Goal: Task Accomplishment & Management: Manage account settings

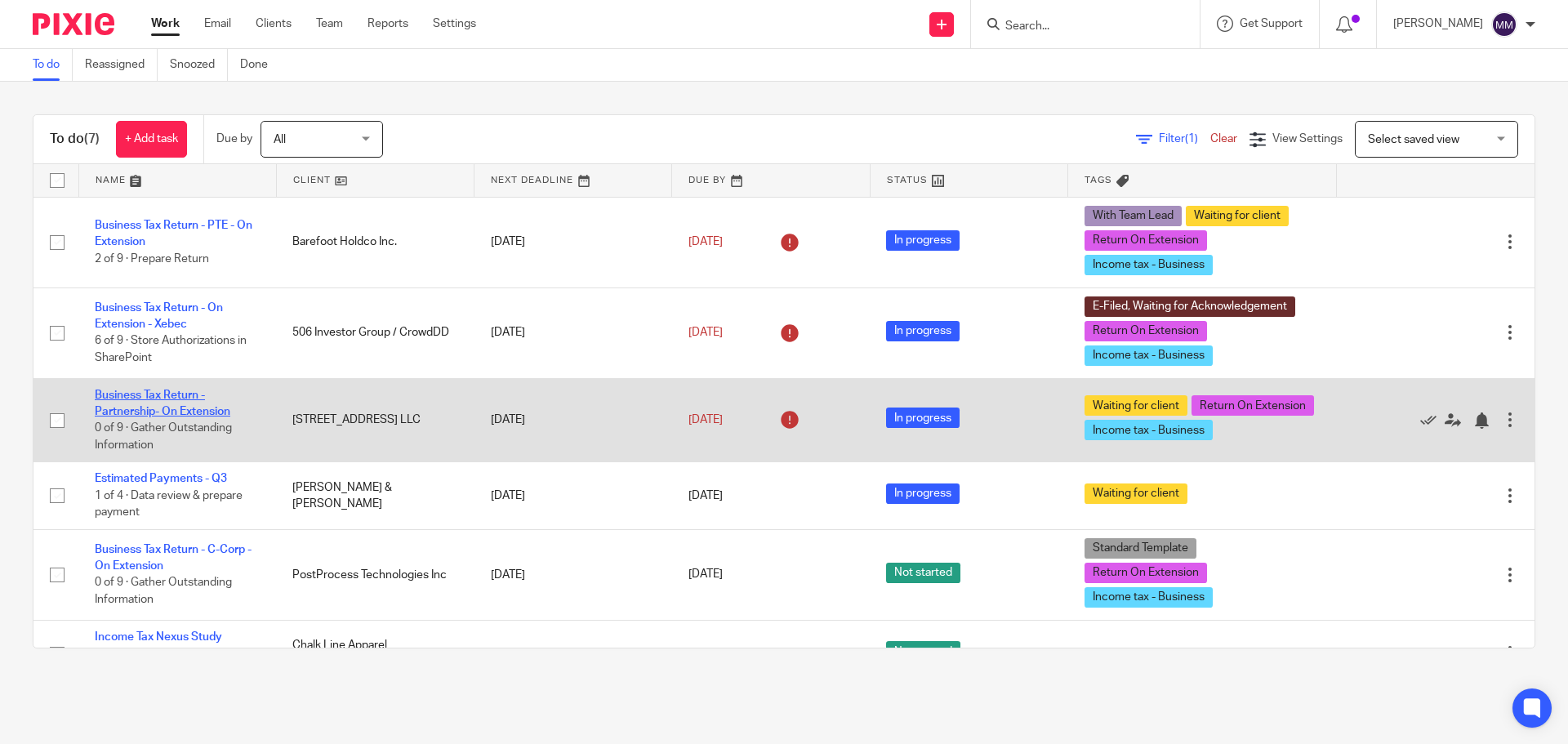
click at [206, 410] on link "Business Tax Return - Partnership- On Extension" at bounding box center [163, 404] width 135 height 28
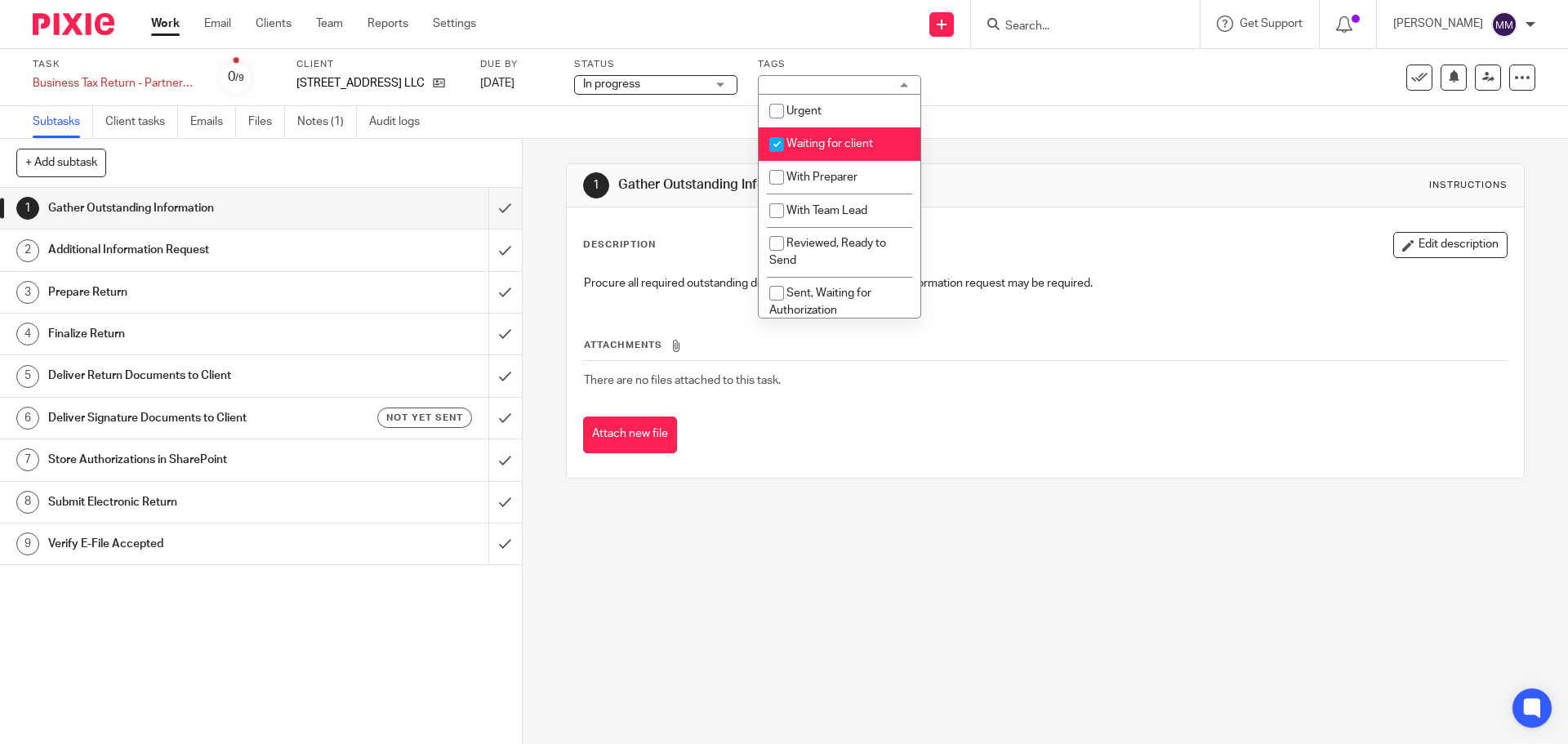
click at [818, 144] on span "Waiting for client" at bounding box center [830, 144] width 87 height 12
checkbox input "false"
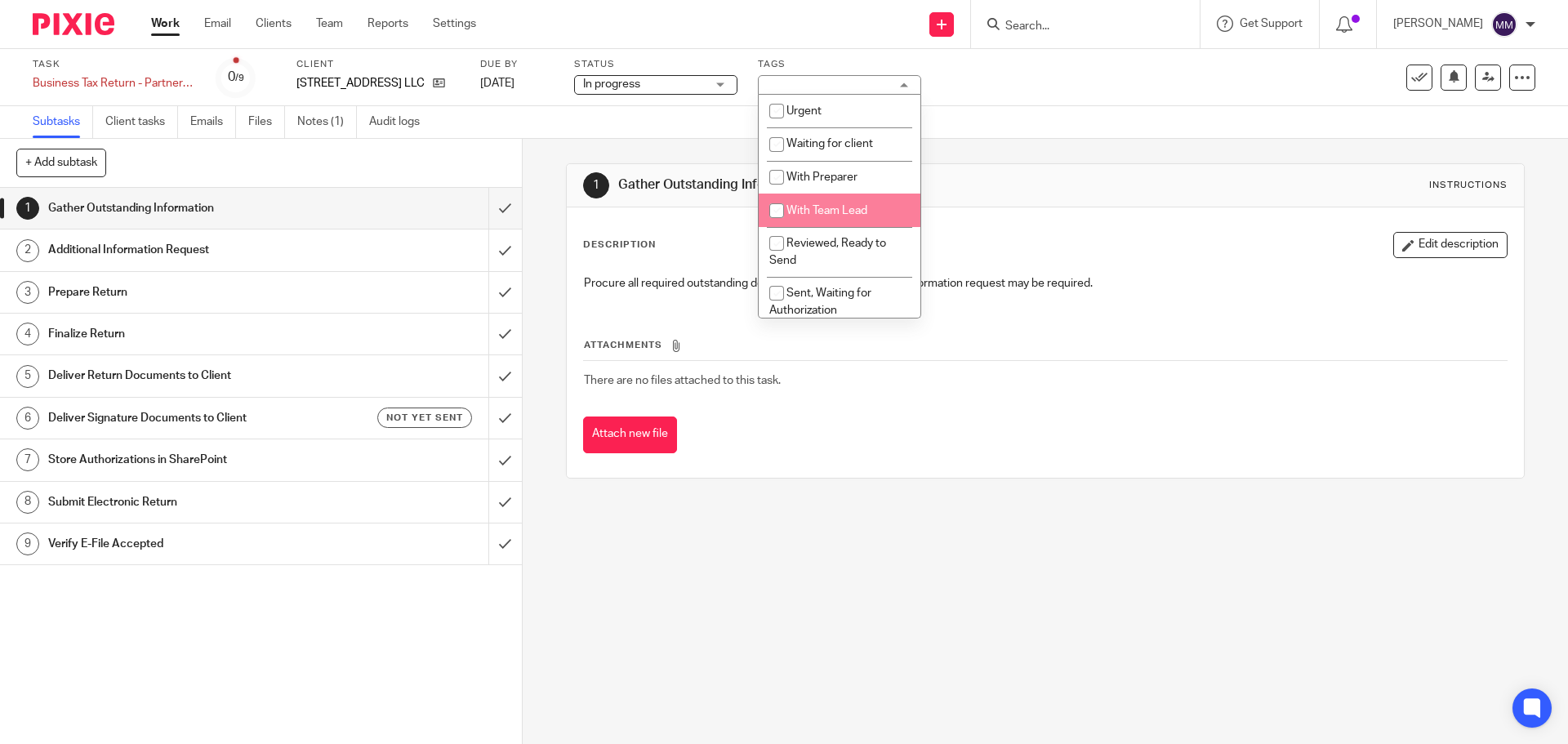
click at [827, 211] on span "With Team Lead" at bounding box center [827, 211] width 81 height 12
checkbox input "true"
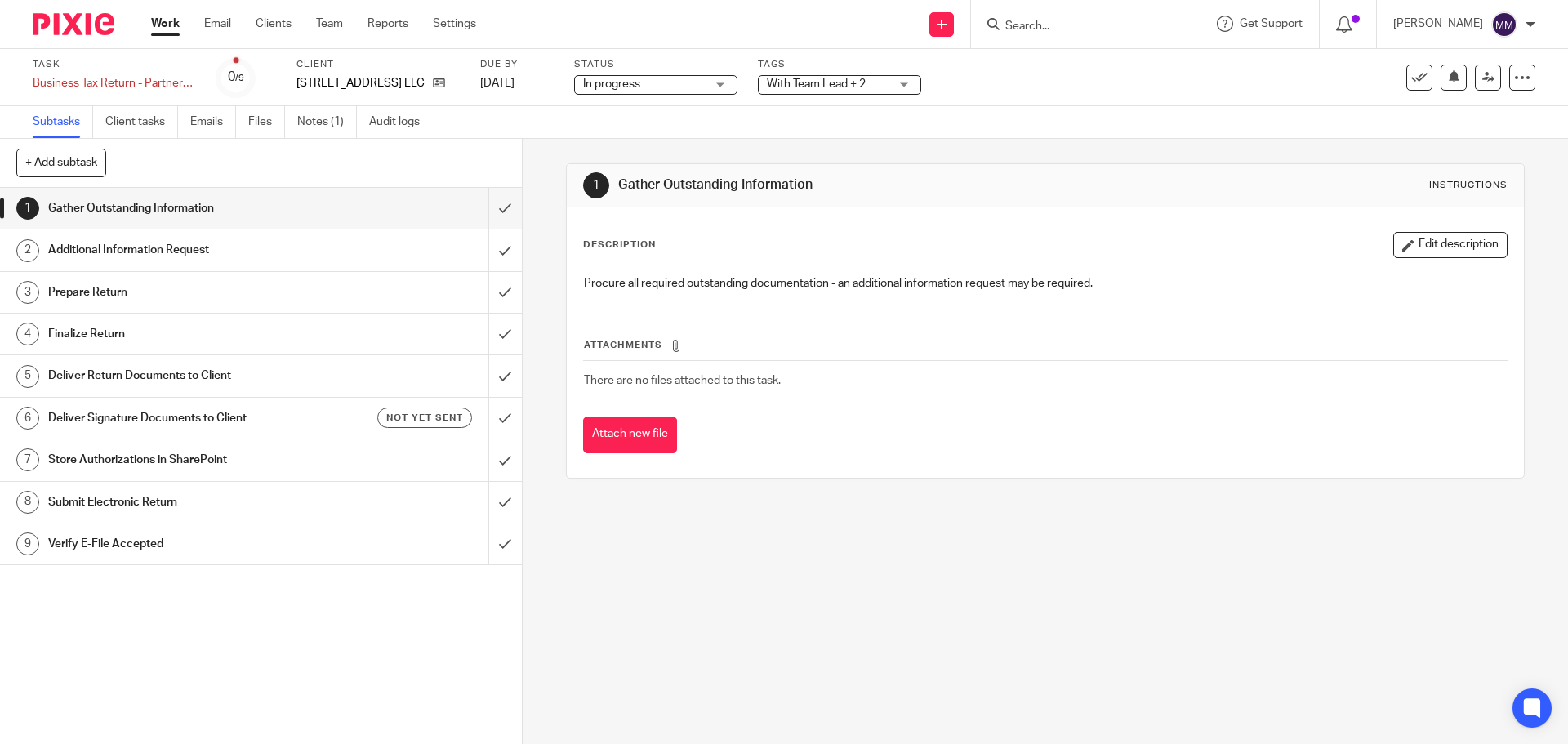
click at [1134, 142] on div "1 Gather Outstanding Information Instructions Description Edit description Proc…" at bounding box center [1045, 320] width 958 height 364
click at [491, 203] on input "submit" at bounding box center [261, 208] width 522 height 40
click at [491, 239] on input "submit" at bounding box center [261, 249] width 522 height 40
drag, startPoint x: 490, startPoint y: 285, endPoint x: 532, endPoint y: 241, distance: 60.8
click at [490, 286] on input "submit" at bounding box center [261, 291] width 522 height 40
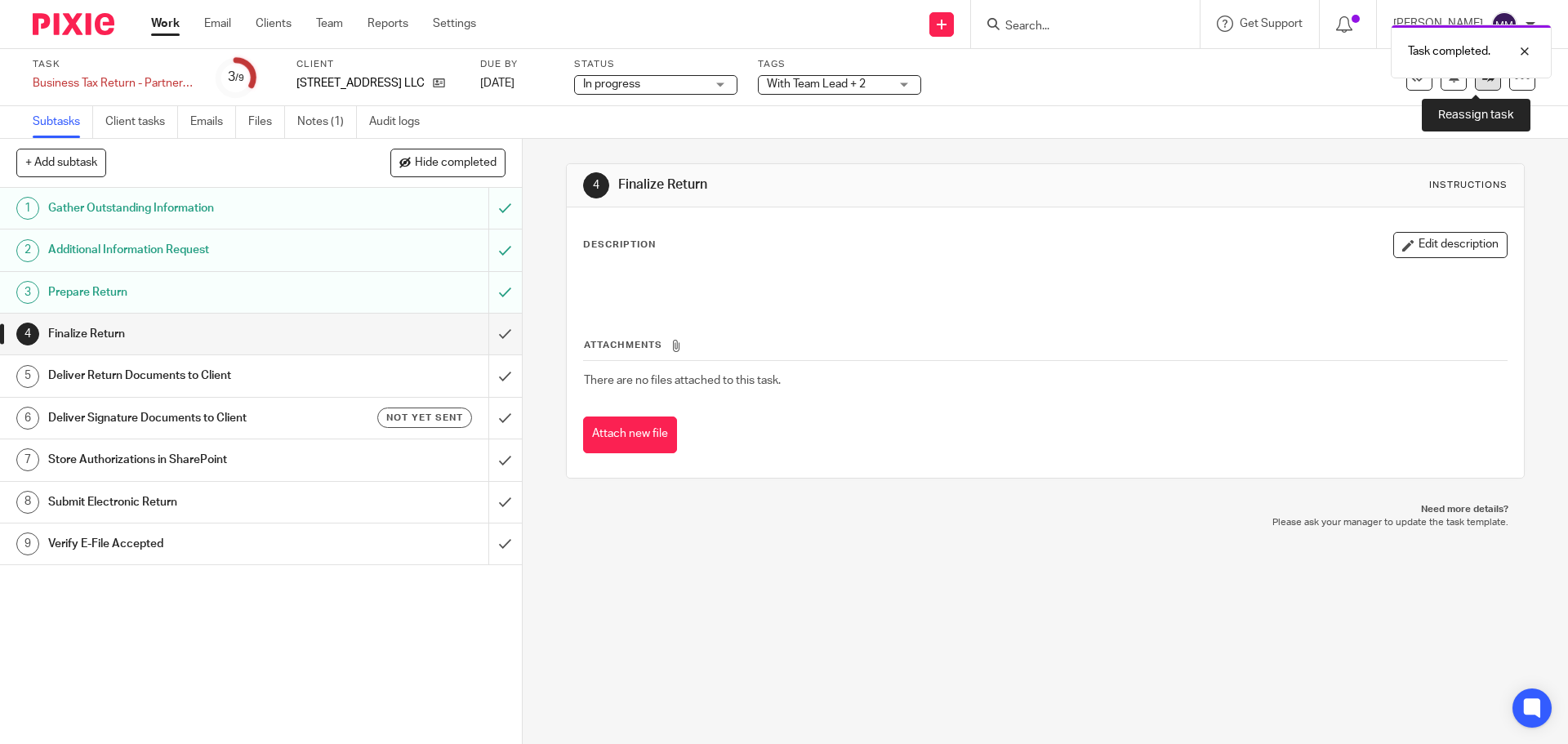
click at [1481, 84] on link at bounding box center [1488, 78] width 26 height 26
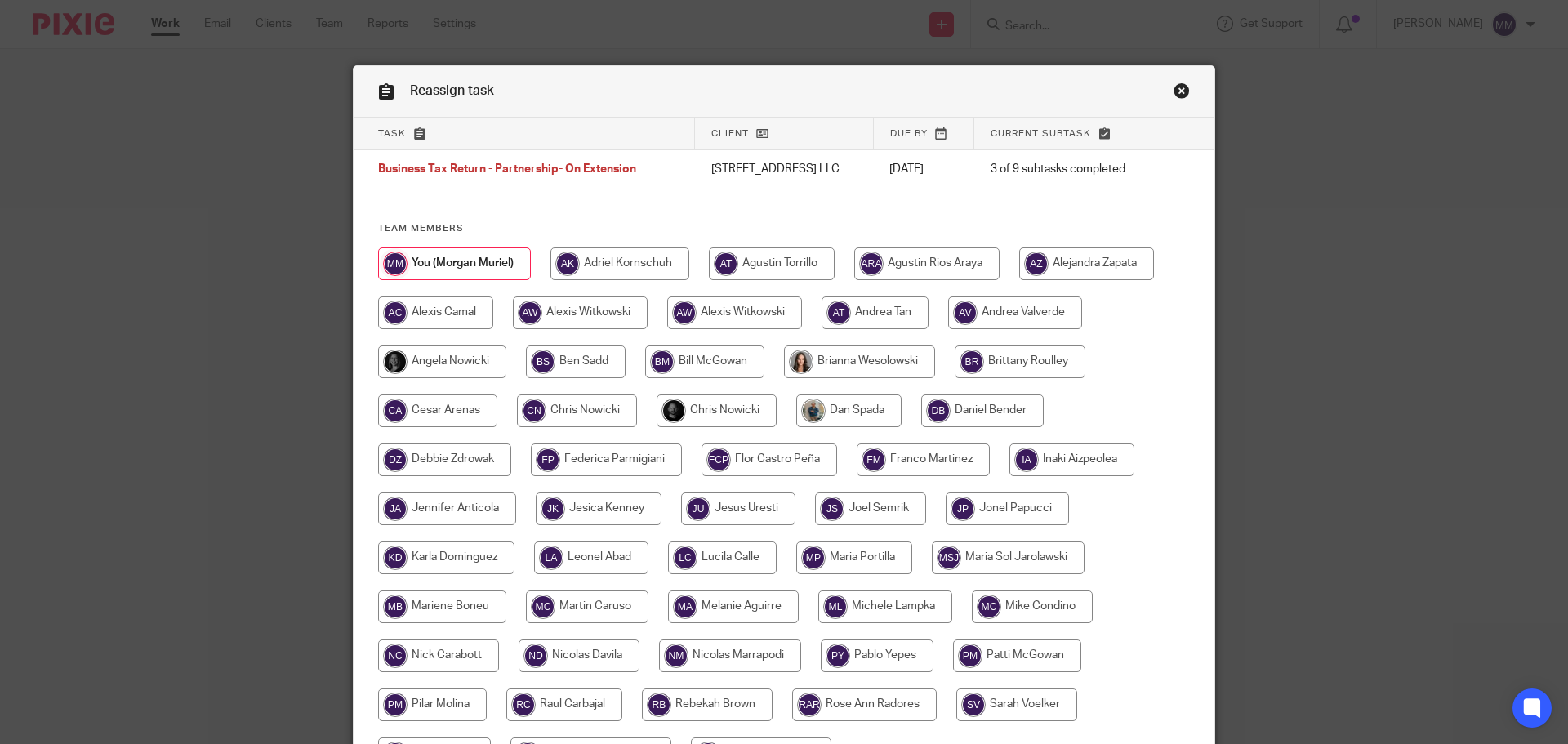
click at [694, 413] on input "radio" at bounding box center [716, 411] width 120 height 33
radio input "true"
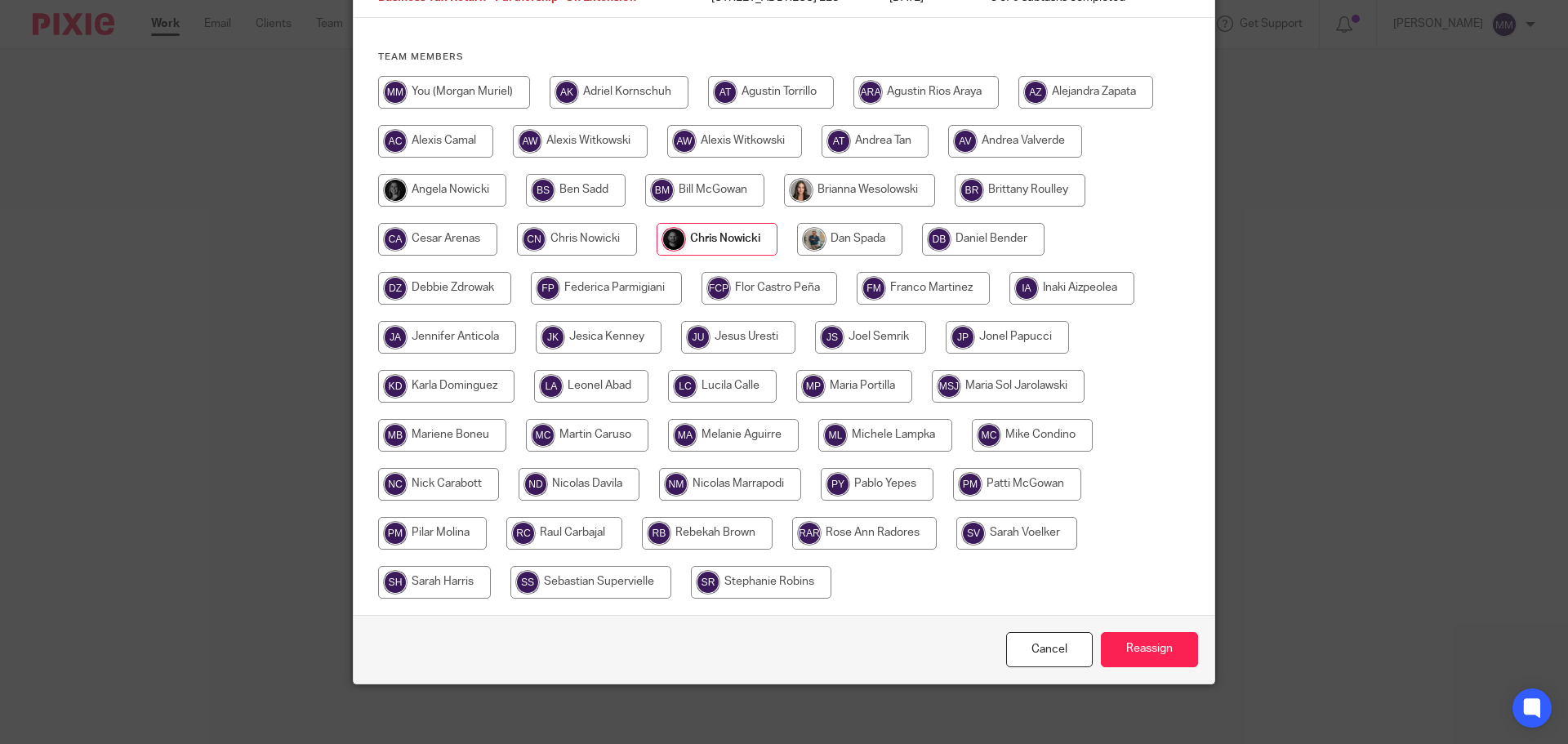
scroll to position [178, 0]
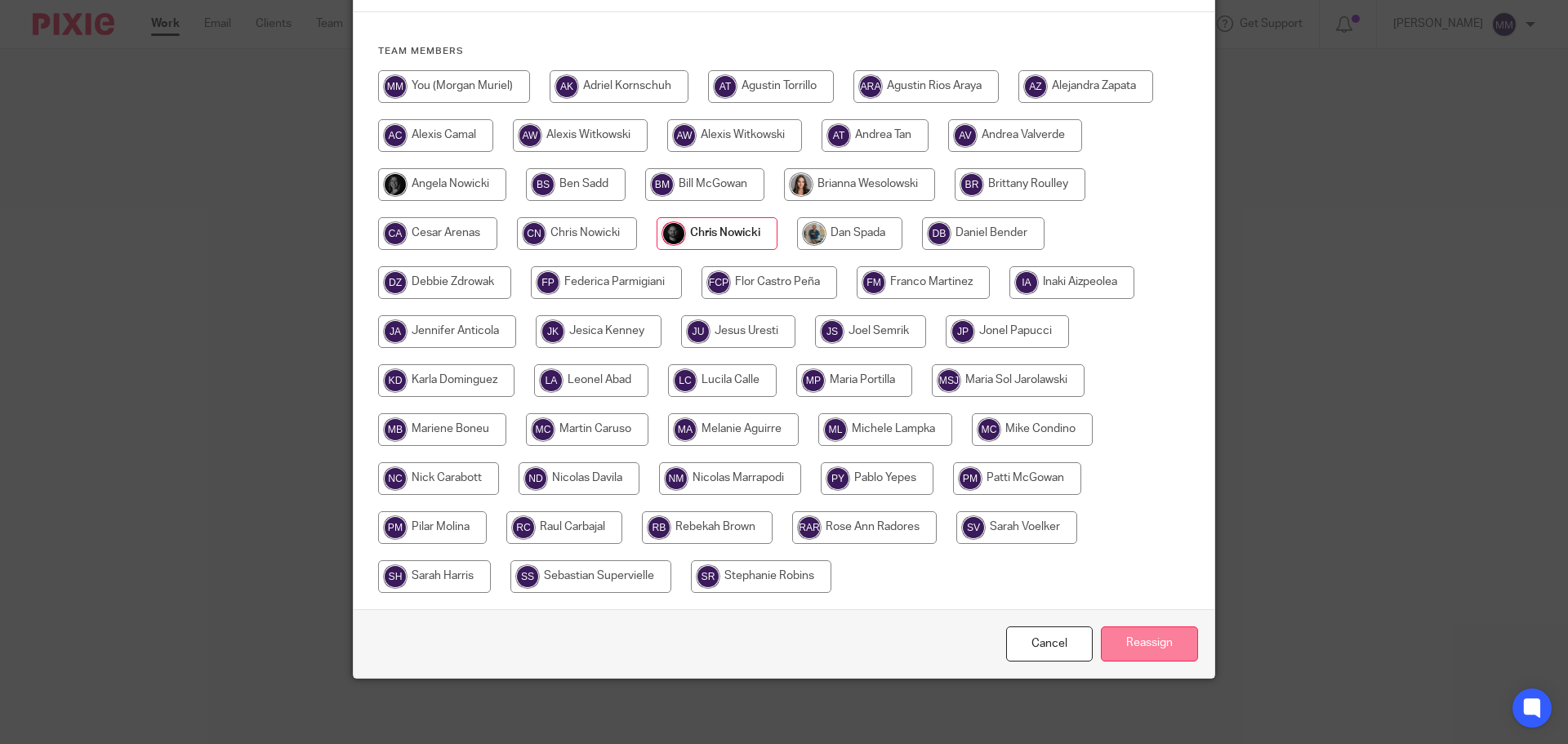
click at [1138, 642] on input "Reassign" at bounding box center [1149, 644] width 97 height 36
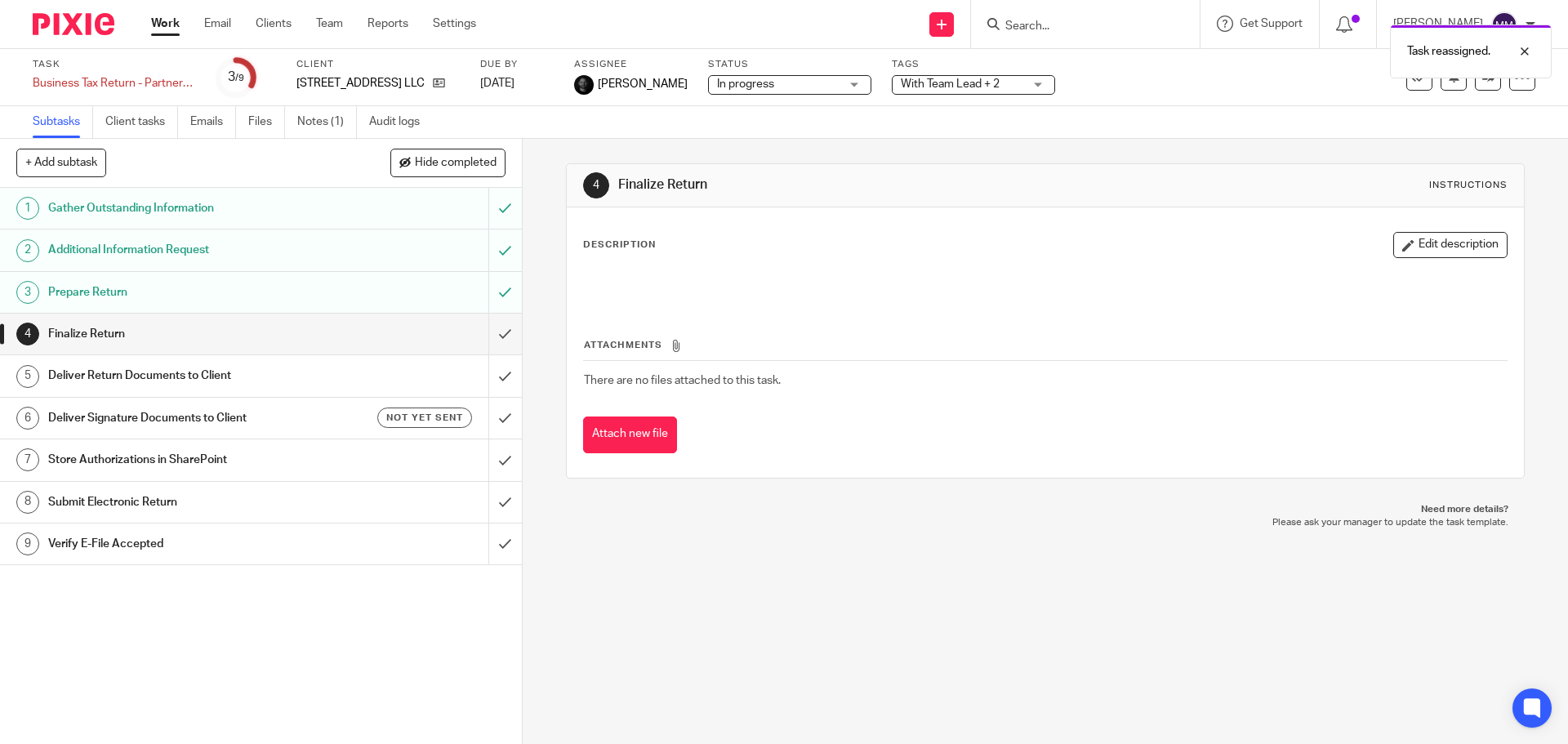
click at [174, 31] on link "Work" at bounding box center [165, 24] width 29 height 17
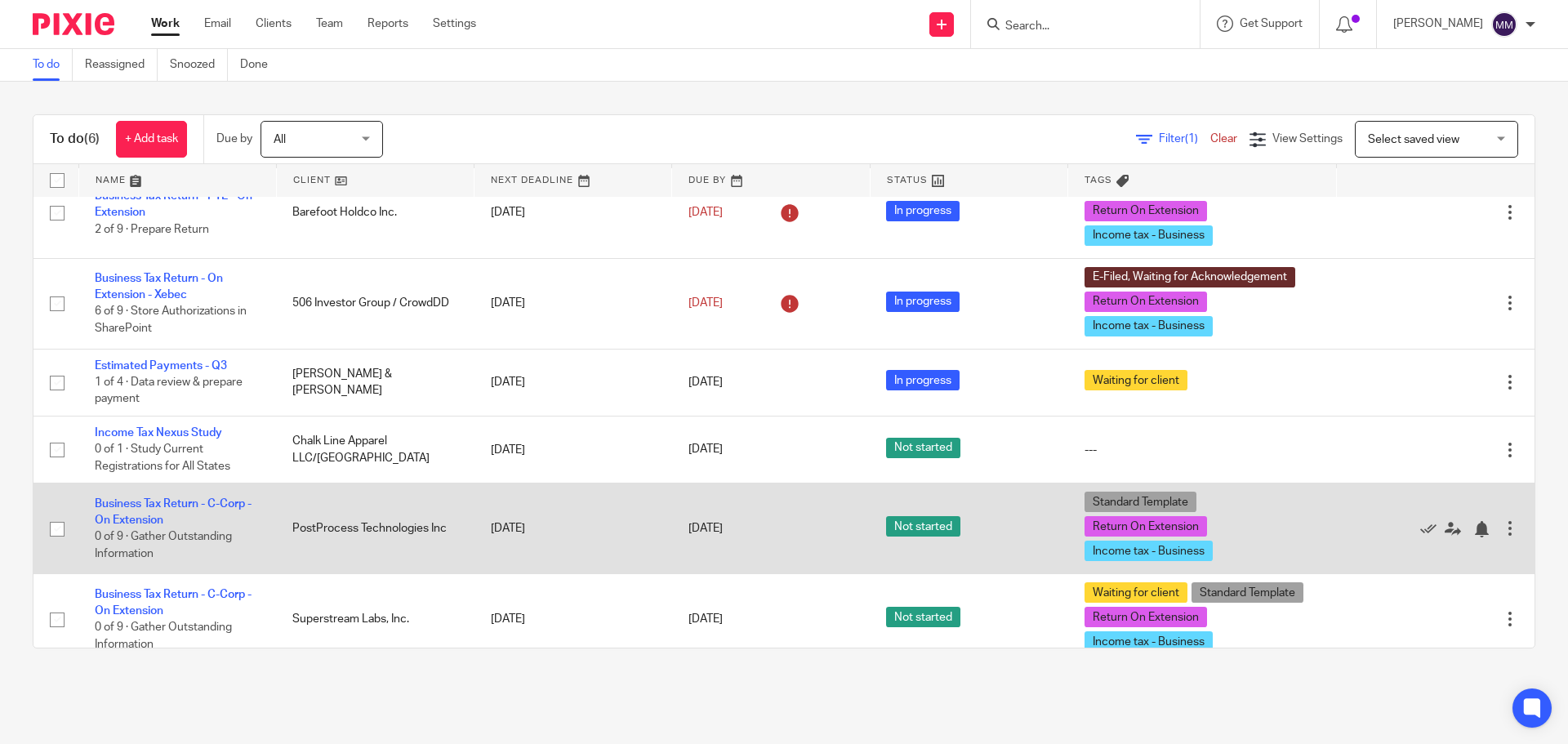
scroll to position [45, 0]
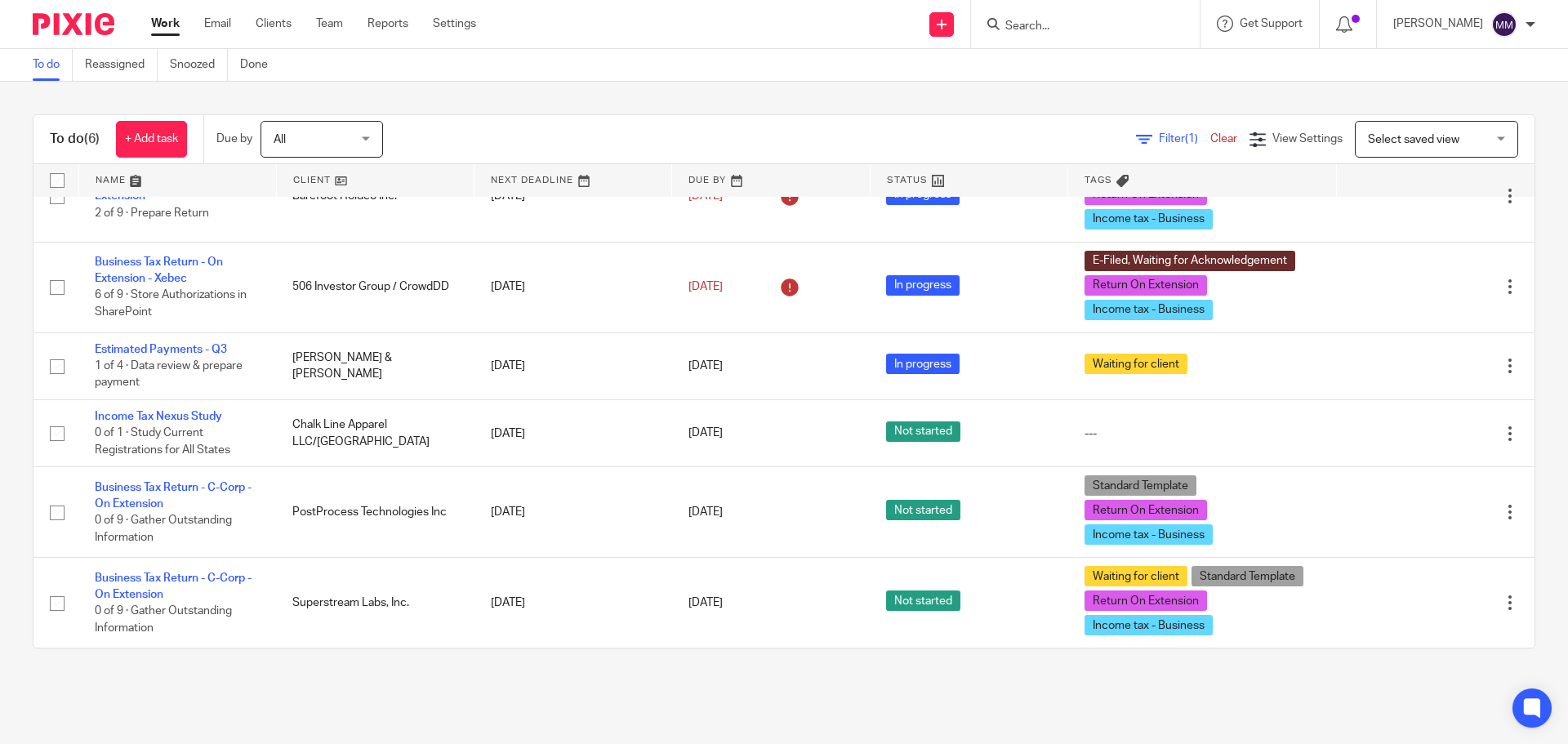
click at [170, 29] on link "Work" at bounding box center [165, 24] width 29 height 17
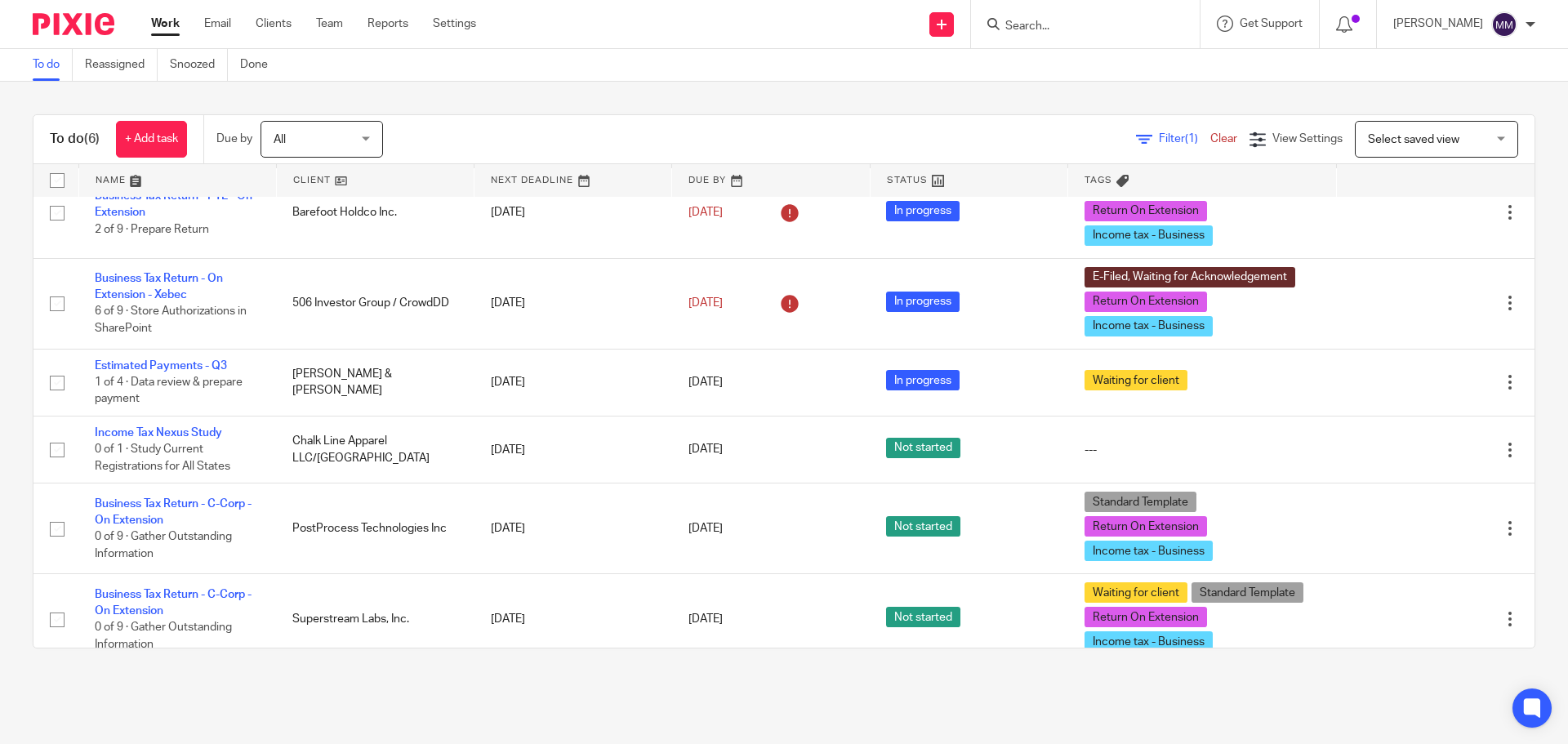
scroll to position [45, 0]
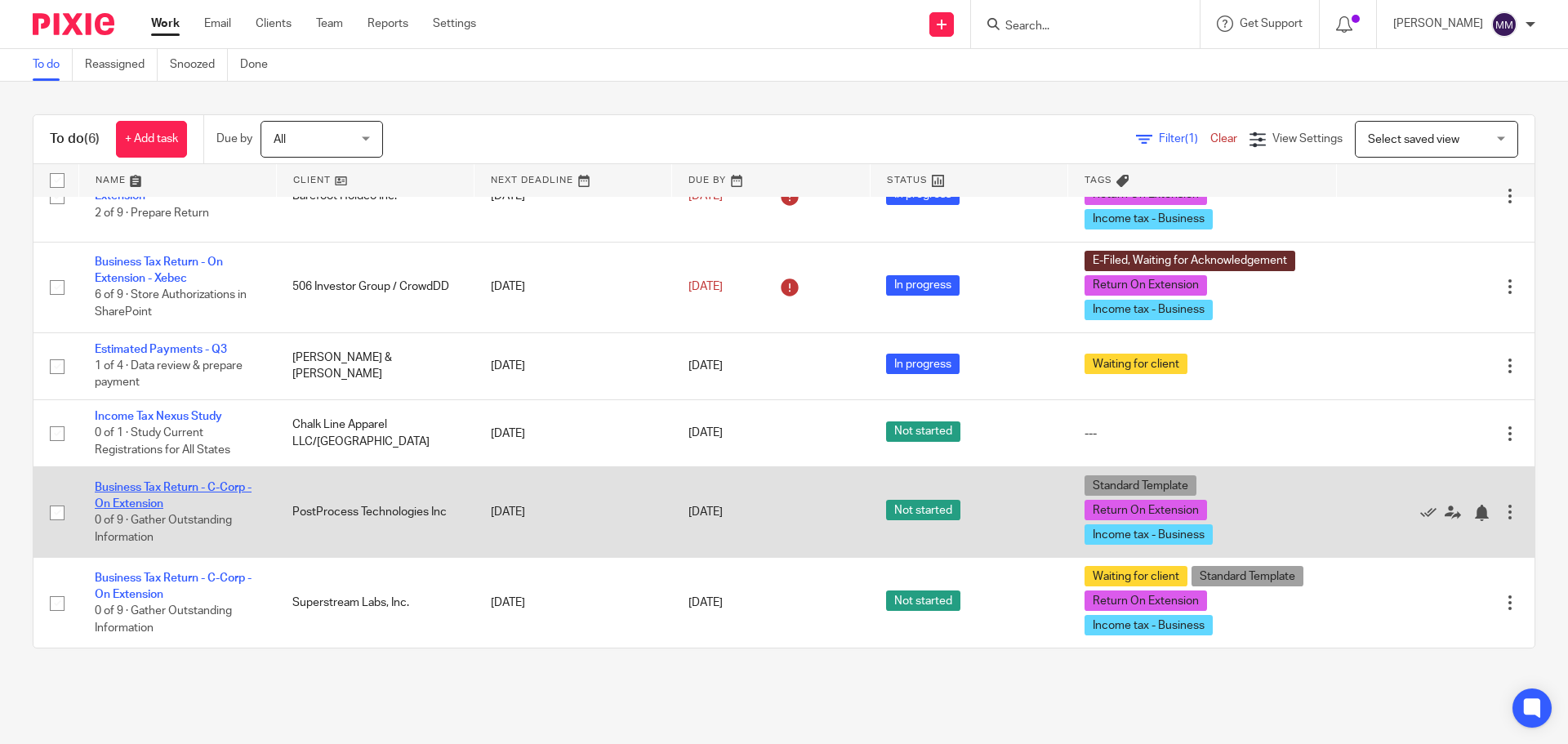
click at [206, 489] on link "Business Tax Return - C-Corp - On Extension" at bounding box center [173, 496] width 157 height 28
